Goal: Task Accomplishment & Management: Use online tool/utility

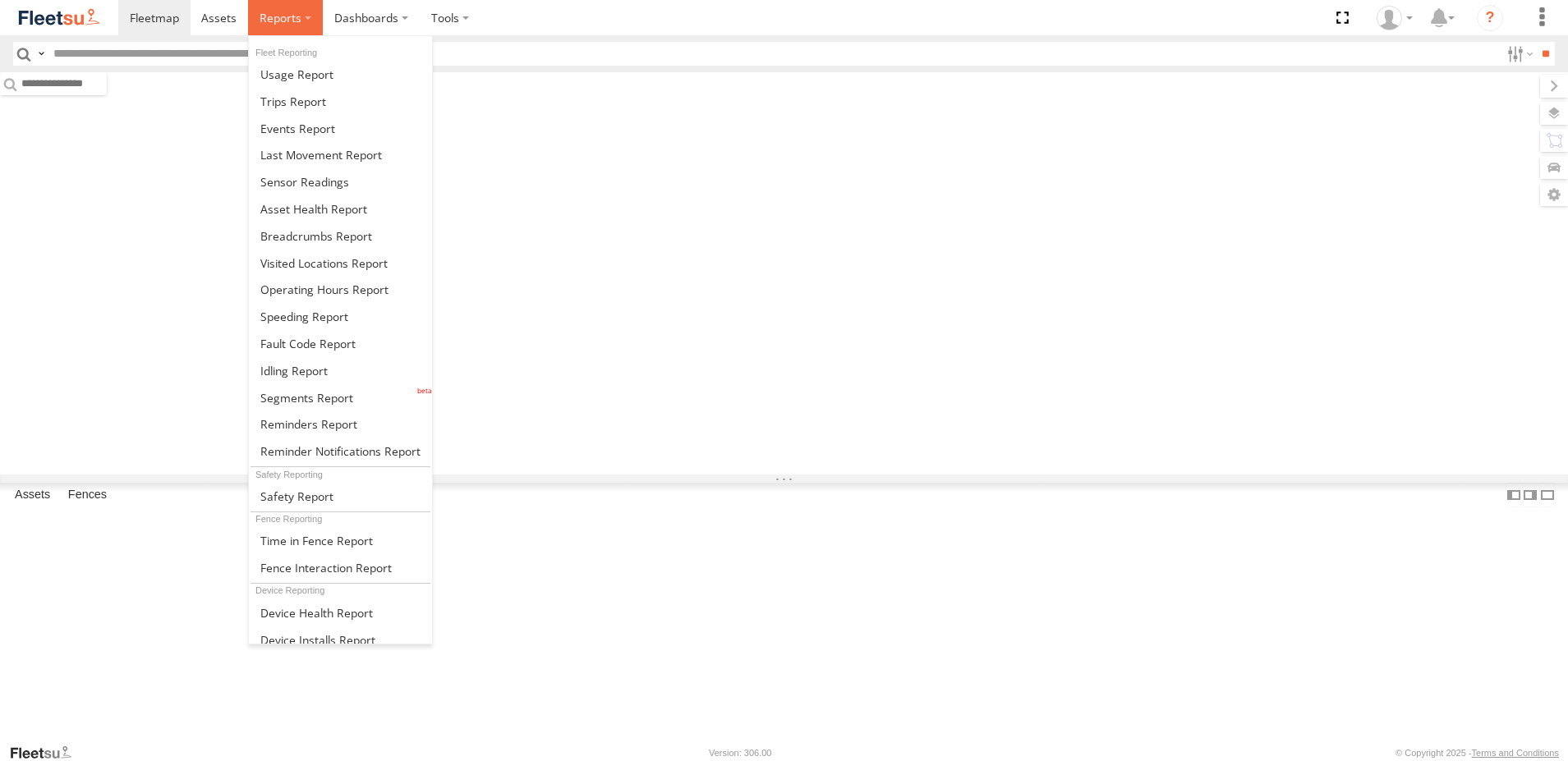
click at [270, 19] on span at bounding box center [280, 17] width 42 height 15
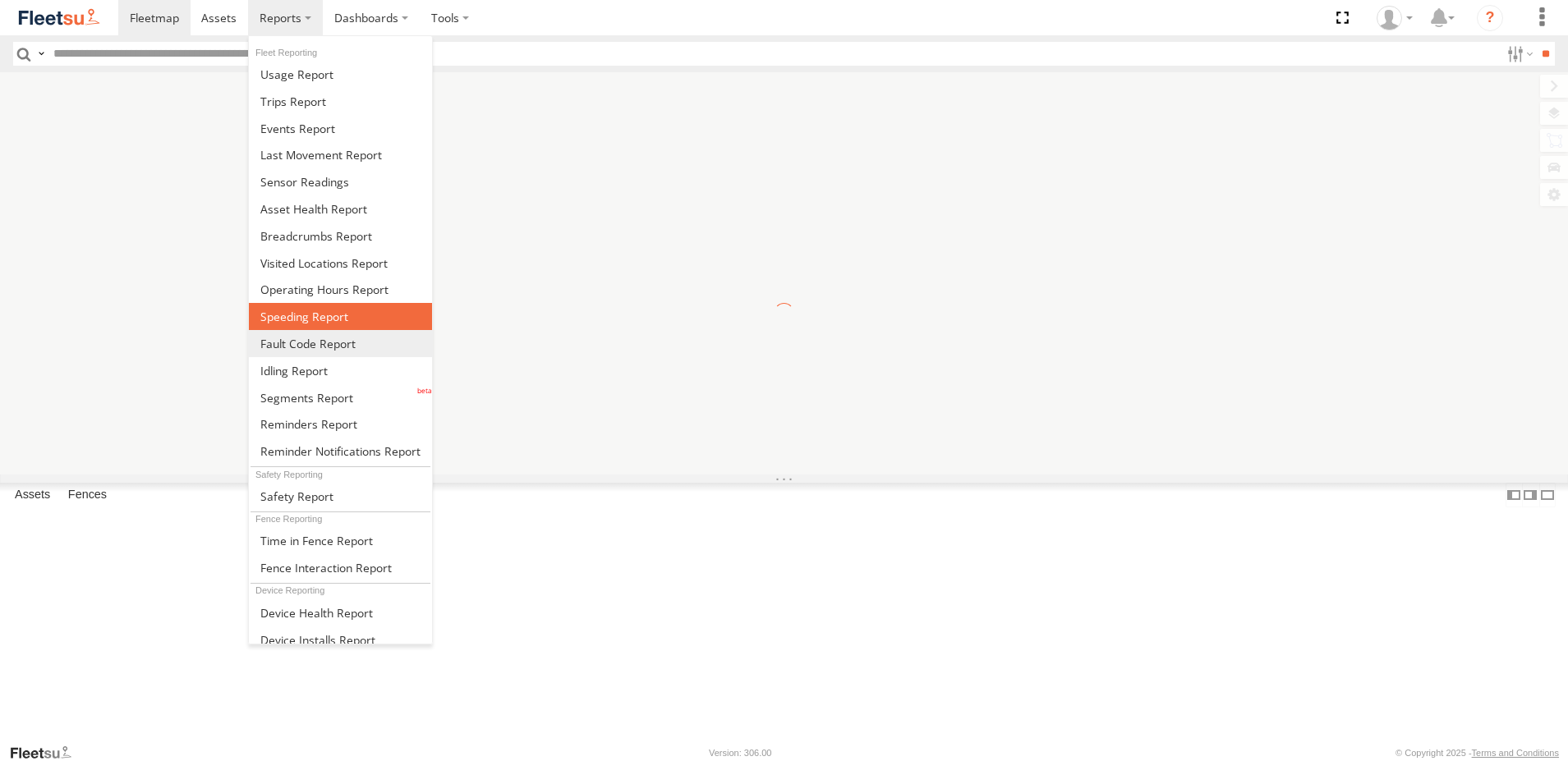
click at [303, 326] on link at bounding box center [340, 316] width 184 height 27
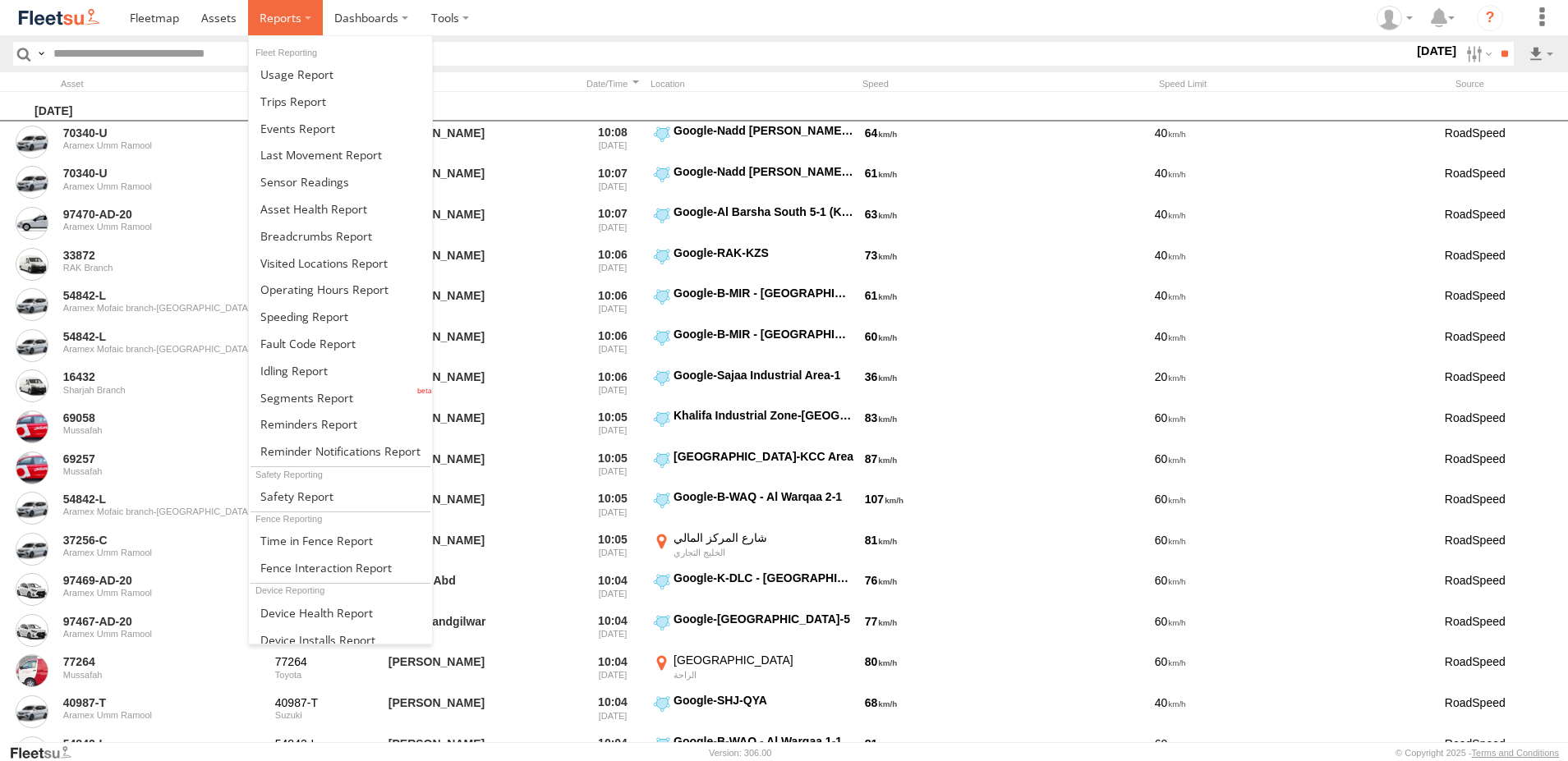
click at [269, 22] on span at bounding box center [280, 17] width 42 height 15
click at [326, 372] on span at bounding box center [294, 370] width 67 height 15
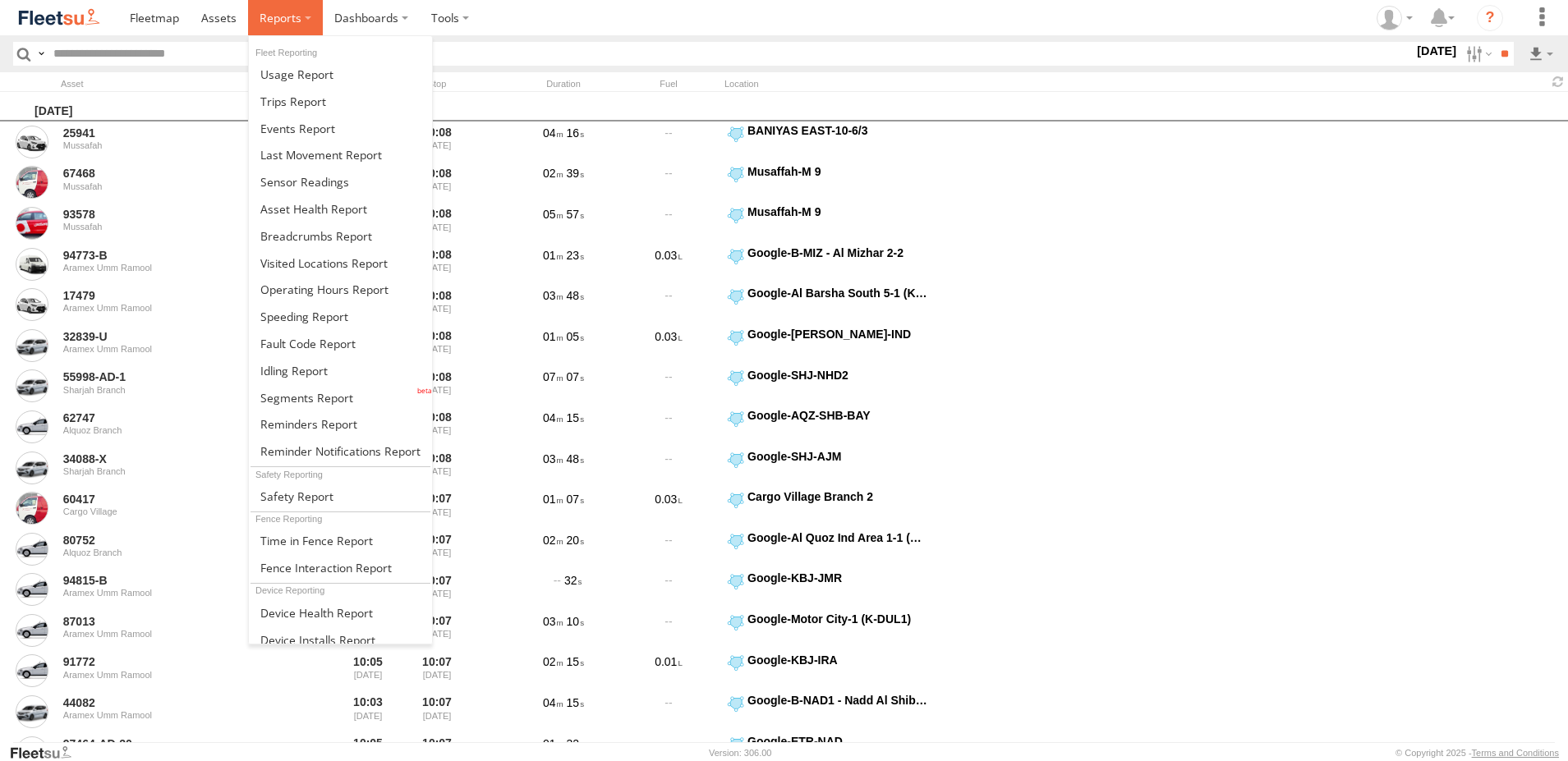
click at [277, 21] on span at bounding box center [280, 17] width 42 height 15
click at [320, 368] on span at bounding box center [294, 370] width 67 height 15
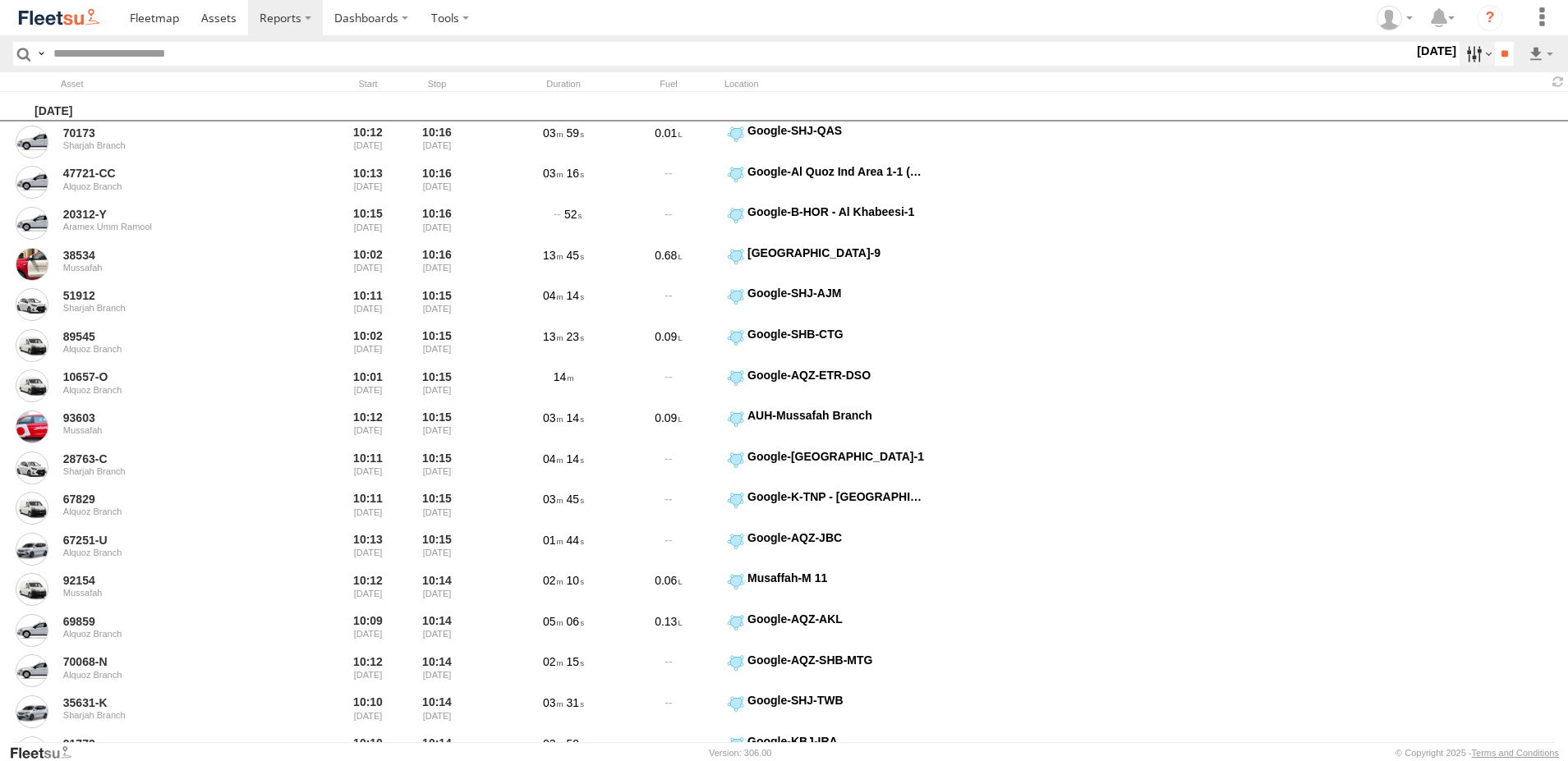
click at [1466, 52] on label at bounding box center [1477, 53] width 35 height 23
click at [0, 0] on label at bounding box center [0, 0] width 0 height 0
click at [0, 0] on span "AAN Branch" at bounding box center [0, 0] width 0 height 0
click at [0, 0] on span "Alquoz Branch" at bounding box center [0, 0] width 0 height 0
click at [0, 0] on div "Aramex Mofaic branch-[GEOGRAPHIC_DATA]" at bounding box center [0, 0] width 0 height 0
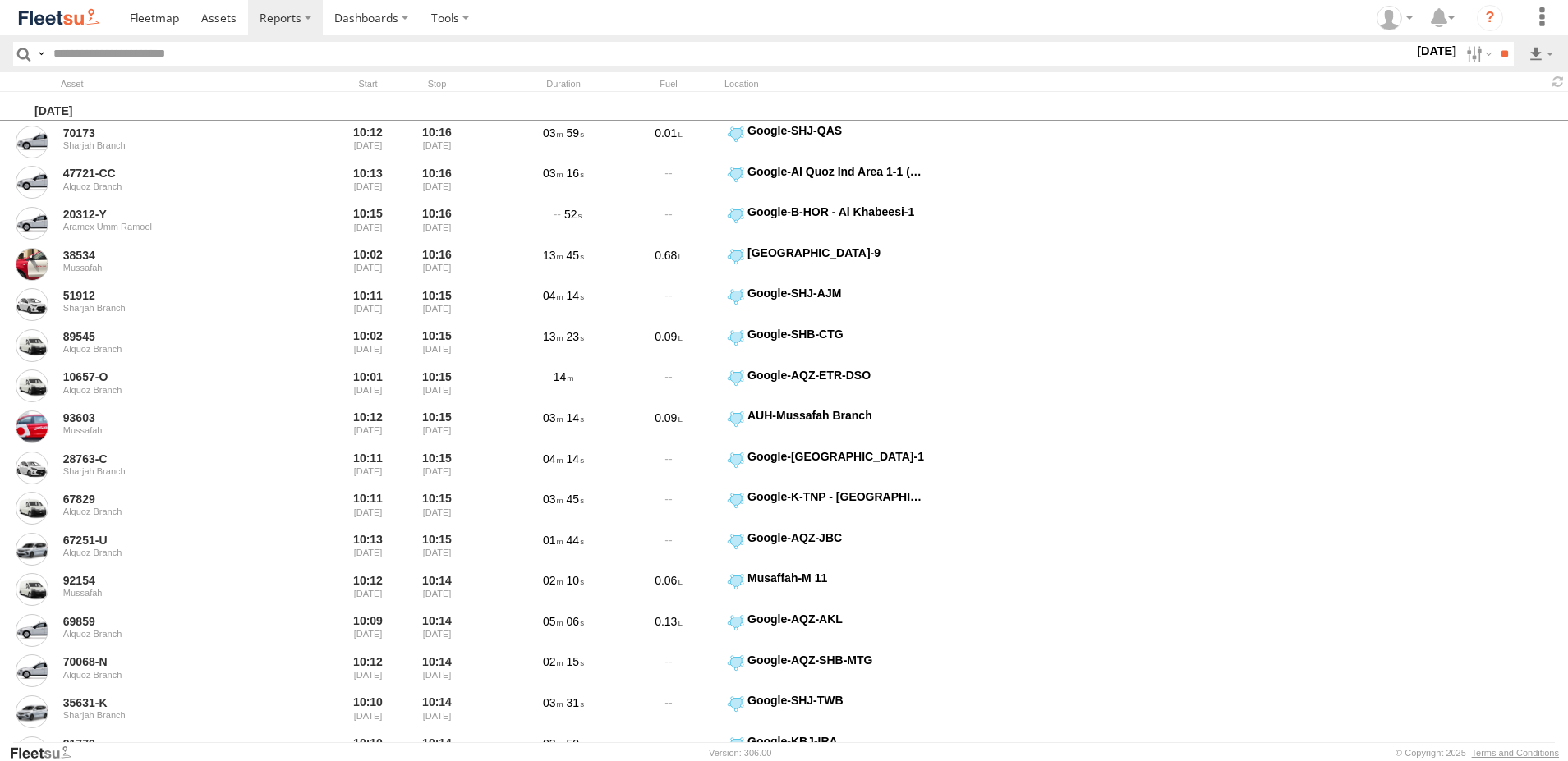
click at [0, 0] on label "Aramex Umm Ramool" at bounding box center [0, 0] width 0 height 0
click at [0, 0] on span "Aramex Mofaic branch-[GEOGRAPHIC_DATA]" at bounding box center [0, 0] width 0 height 0
click at [0, 0] on div "Aramex Umm Ramool" at bounding box center [0, 0] width 0 height 0
click at [0, 0] on span "COURT DXB - GOP" at bounding box center [0, 0] width 0 height 0
click at [0, 0] on span "RAK Branch" at bounding box center [0, 0] width 0 height 0
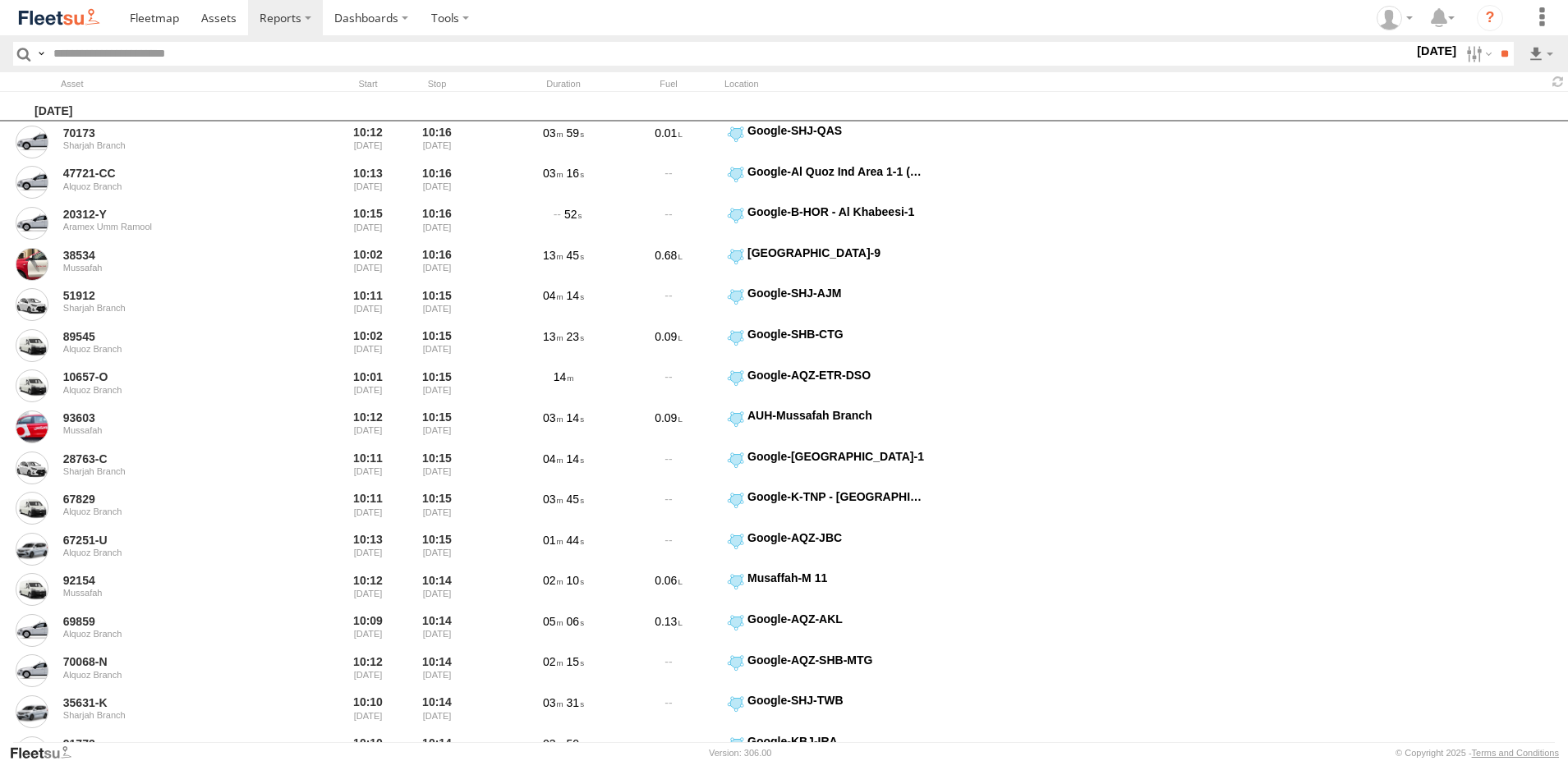
click at [0, 0] on span "Sharjah Branch" at bounding box center [0, 0] width 0 height 0
click at [0, 0] on span "> 10min" at bounding box center [0, 0] width 0 height 0
click at [0, 0] on label at bounding box center [0, 0] width 0 height 0
click at [1504, 54] on input "**" at bounding box center [1504, 53] width 19 height 23
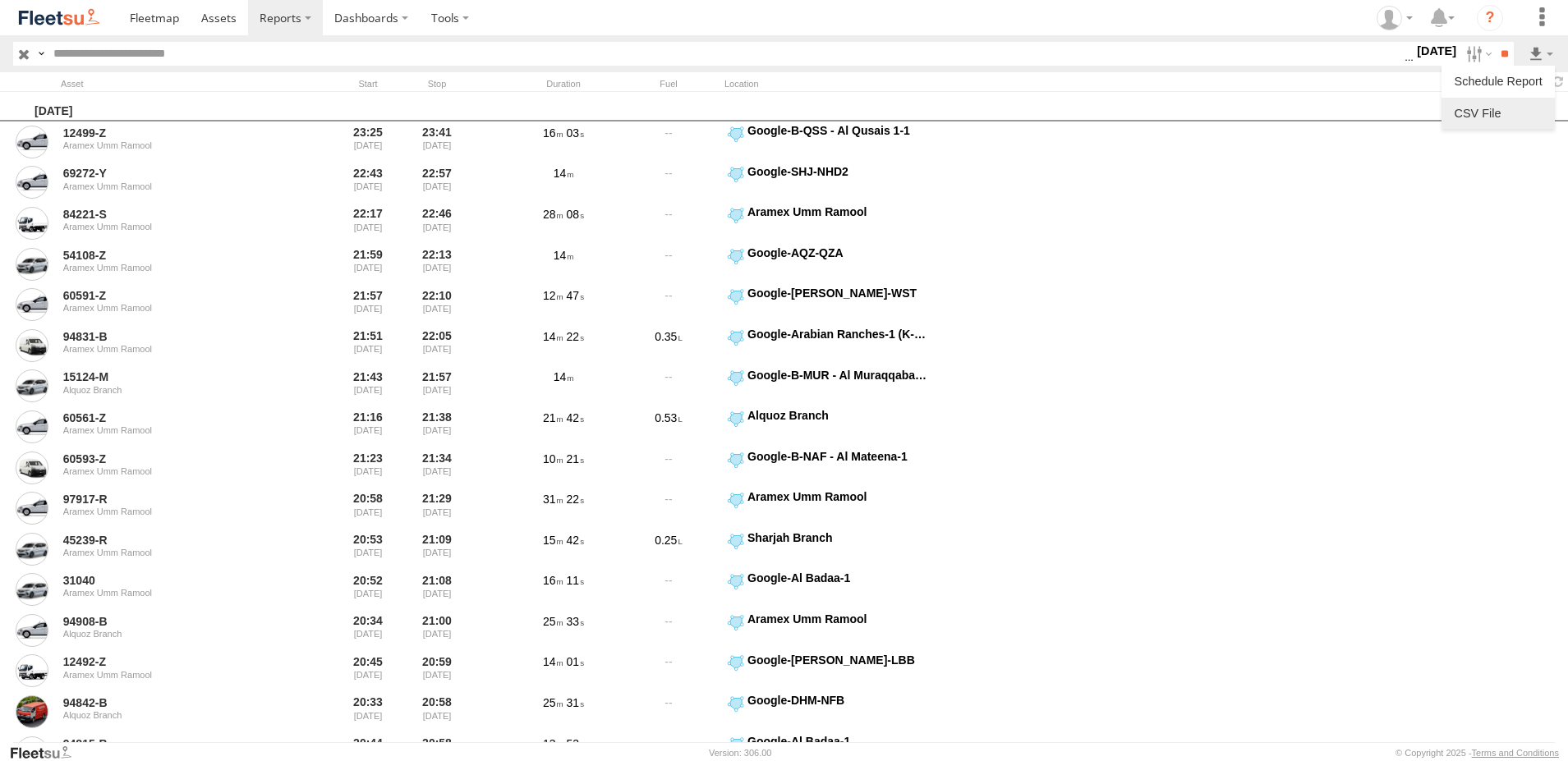
click at [1489, 111] on link at bounding box center [1497, 113] width 100 height 24
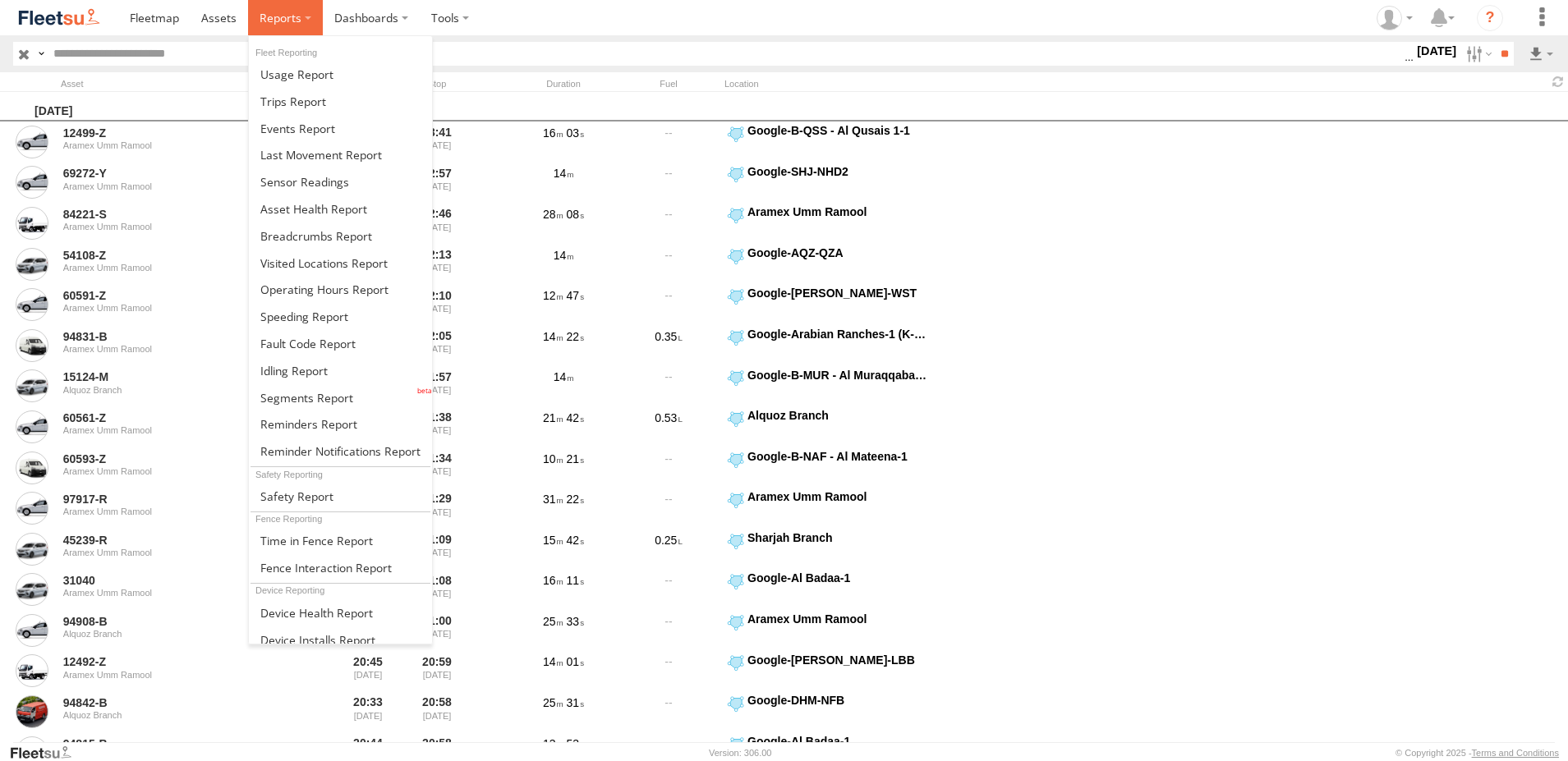
click at [291, 14] on span at bounding box center [280, 17] width 42 height 15
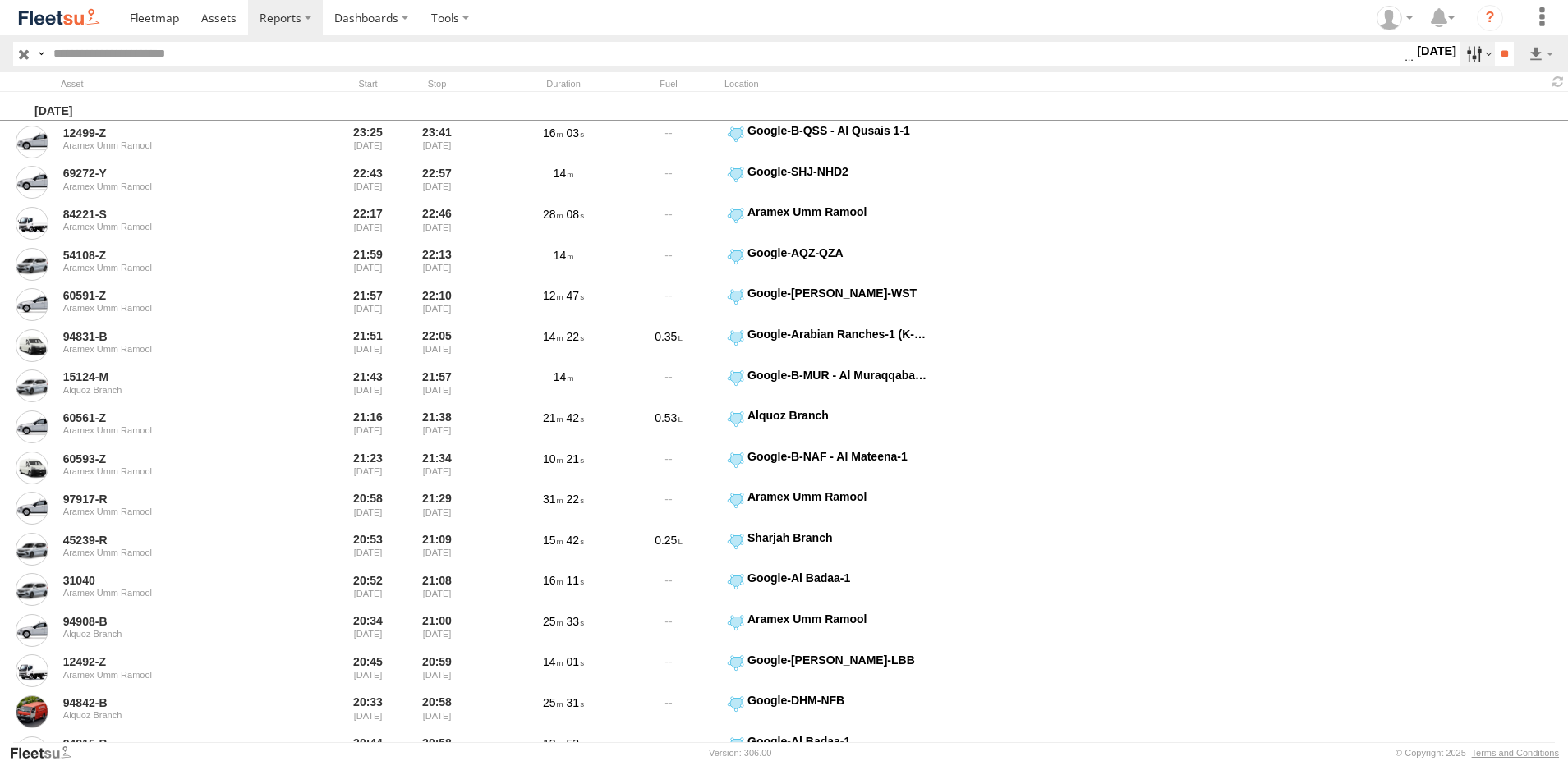
click at [1465, 63] on label at bounding box center [1477, 53] width 35 height 23
click at [1488, 105] on link at bounding box center [1497, 113] width 100 height 24
